Goal: Navigation & Orientation: Find specific page/section

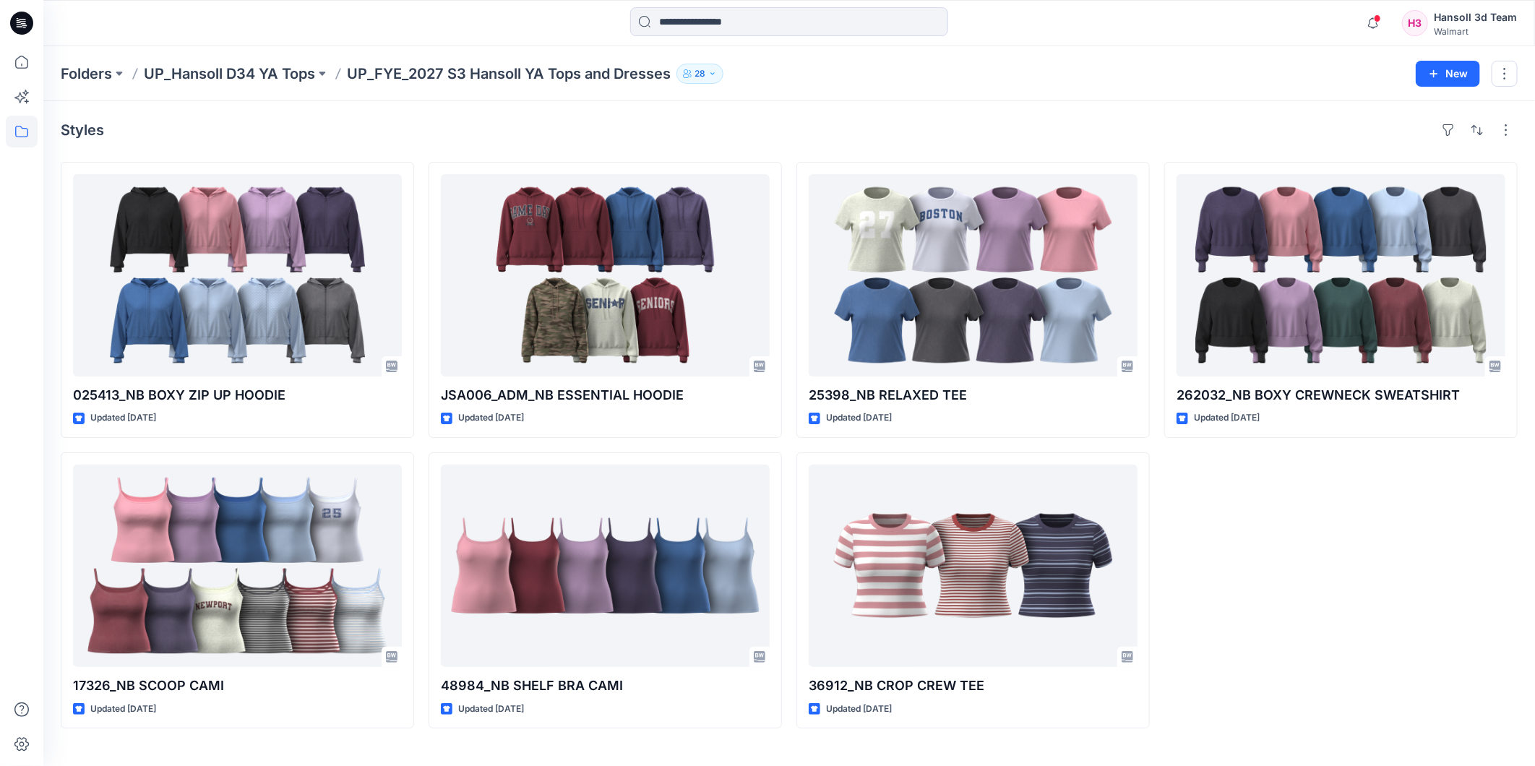
click at [913, 111] on div "Styles 025413_NB BOXY ZIP UP HOODIE Updated [DATE] 17326_NB SCOOP CAMI Updated …" at bounding box center [788, 433] width 1491 height 665
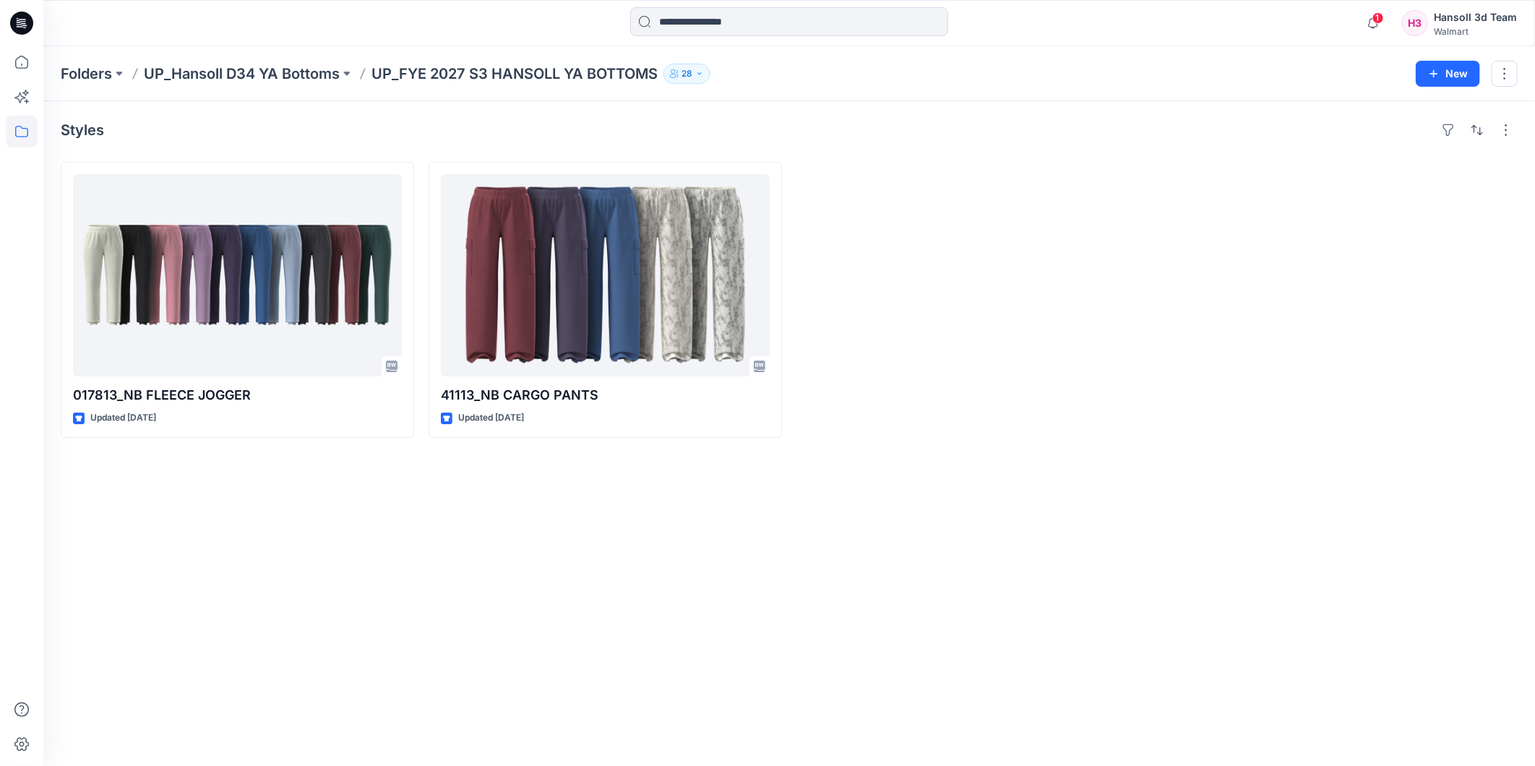
click at [985, 302] on div at bounding box center [972, 300] width 353 height 276
